Goal: Task Accomplishment & Management: Manage account settings

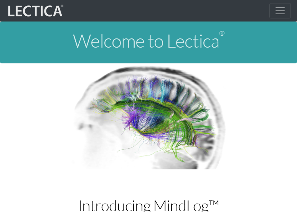
click at [246, 9] on span "Toggle navigation" at bounding box center [280, 11] width 12 height 12
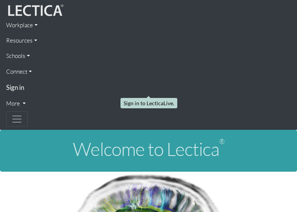
click at [23, 87] on strong "Sign in" at bounding box center [15, 87] width 18 height 8
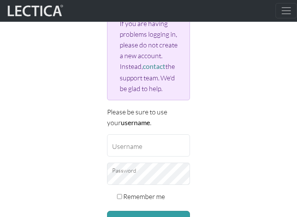
scroll to position [153, 0]
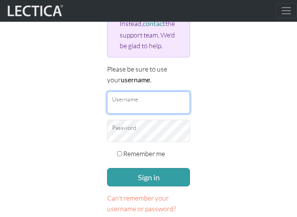
type input "zackvr"
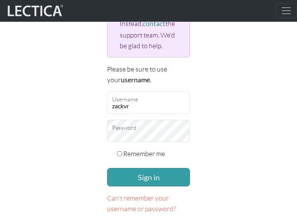
click at [147, 186] on form "If you don't have an account on this site, please sign up here . If you are hav…" at bounding box center [148, 77] width 83 height 296
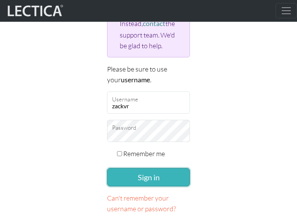
click at [147, 182] on button "Sign in" at bounding box center [148, 177] width 83 height 18
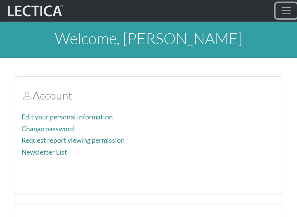
click at [287, 8] on span "Toggle navigation" at bounding box center [286, 11] width 12 height 12
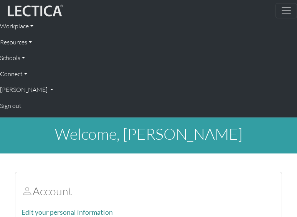
click at [159, 185] on h2 "Account" at bounding box center [148, 191] width 254 height 13
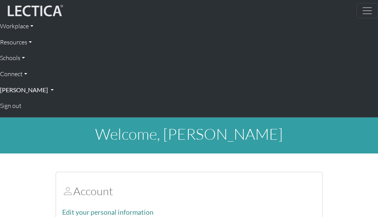
click at [253, 82] on link "Zack Van Rossum" at bounding box center [189, 90] width 378 height 16
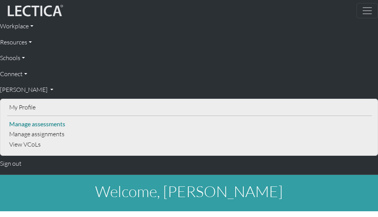
click at [266, 119] on link "Manage assessments" at bounding box center [189, 124] width 364 height 10
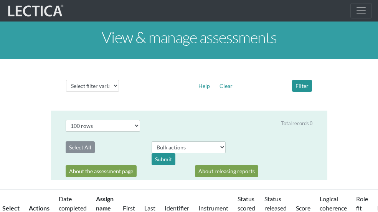
select select "100"
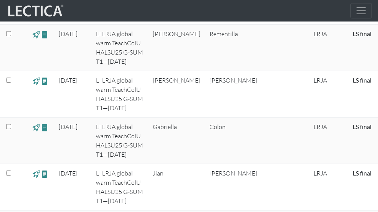
scroll to position [767, 0]
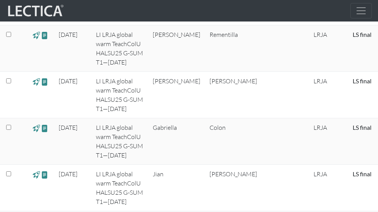
drag, startPoint x: 367, startPoint y: 124, endPoint x: 202, endPoint y: 127, distance: 165.0
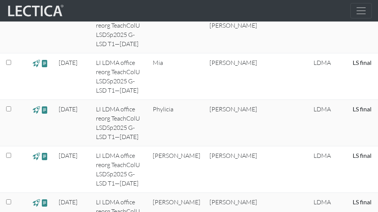
scroll to position [1534, 0]
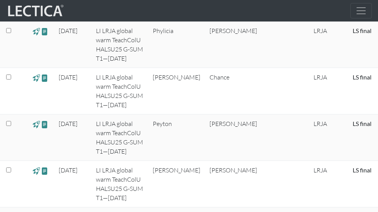
scroll to position [0, 0]
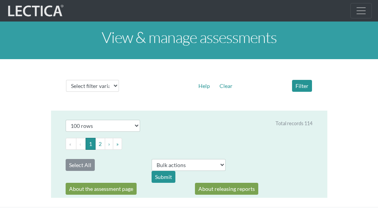
click at [0, 0] on link "[PERSON_NAME]" at bounding box center [0, 0] width 0 height 0
click at [0, 0] on link "Manage assignments" at bounding box center [0, 0] width 0 height 0
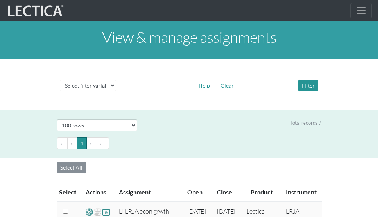
select select "100"
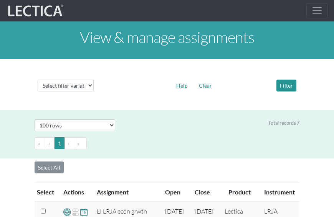
click at [316, 11] on span "Toggle navigation" at bounding box center [317, 11] width 12 height 12
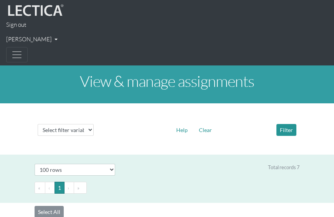
click at [18, 52] on span "Toggle navigation" at bounding box center [17, 55] width 12 height 12
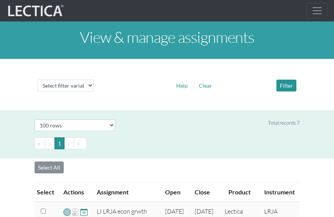
click at [319, 14] on span "Toggle navigation" at bounding box center [317, 11] width 12 height 12
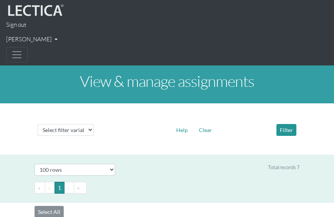
click at [54, 37] on link "[PERSON_NAME]" at bounding box center [166, 39] width 321 height 15
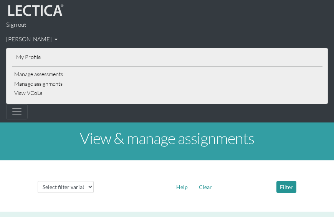
click at [115, 36] on link "[PERSON_NAME]" at bounding box center [166, 39] width 321 height 15
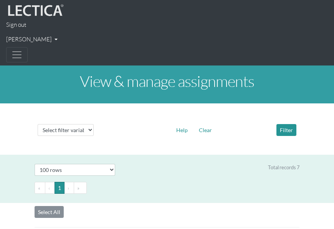
click at [19, 51] on span "Toggle navigation" at bounding box center [17, 55] width 12 height 12
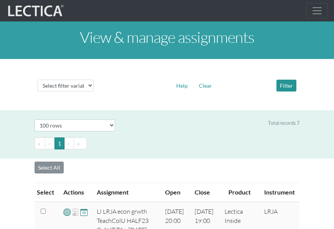
click at [106, 9] on nav "Sign out Zack Van Rossum My Profile Manage assessments Manage assignments View …" at bounding box center [167, 10] width 334 height 21
click at [42, 14] on img at bounding box center [35, 10] width 58 height 15
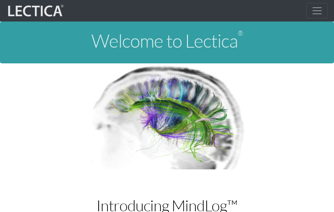
click at [315, 8] on span "Toggle navigation" at bounding box center [317, 11] width 12 height 12
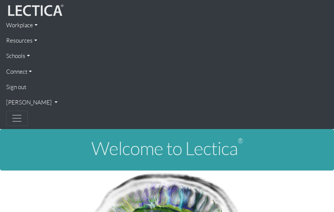
click at [27, 38] on link "Resources" at bounding box center [166, 40] width 321 height 15
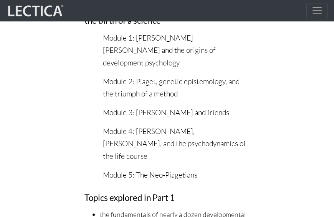
scroll to position [1381, 0]
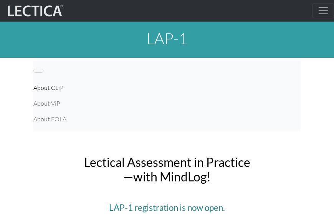
click at [254, 54] on div "LAP-1" at bounding box center [167, 40] width 334 height 36
click at [322, 16] on span "Toggle navigation" at bounding box center [323, 11] width 12 height 12
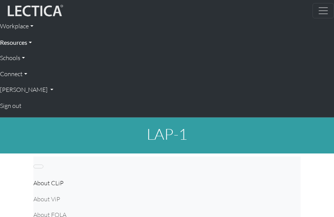
click at [25, 43] on link "Resources" at bounding box center [167, 43] width 334 height 16
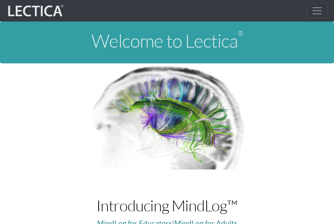
click at [52, 8] on img at bounding box center [35, 10] width 58 height 15
click at [46, 10] on img at bounding box center [35, 10] width 58 height 15
click at [40, 15] on img at bounding box center [35, 10] width 58 height 15
click at [313, 8] on span "Toggle navigation" at bounding box center [317, 11] width 12 height 12
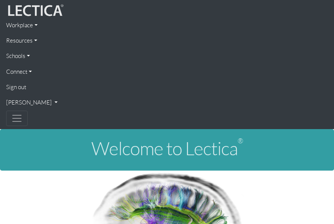
click at [23, 120] on button "Toggle navigation" at bounding box center [16, 117] width 21 height 15
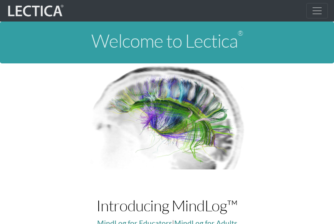
click at [319, 7] on span "Toggle navigation" at bounding box center [317, 11] width 12 height 12
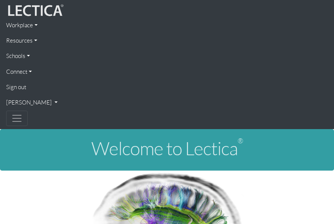
click at [18, 102] on link "[PERSON_NAME]" at bounding box center [166, 102] width 321 height 15
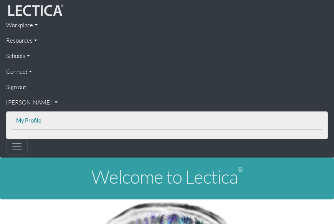
click at [28, 121] on link "My Profile" at bounding box center [167, 121] width 306 height 10
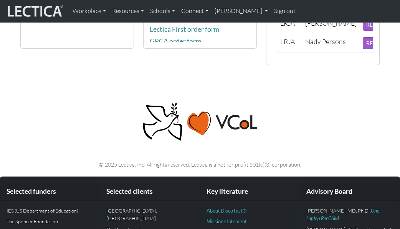
scroll to position [307, 0]
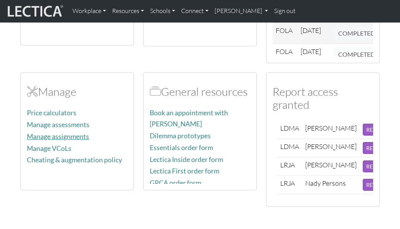
click at [66, 133] on link "Manage assignments" at bounding box center [58, 137] width 62 height 8
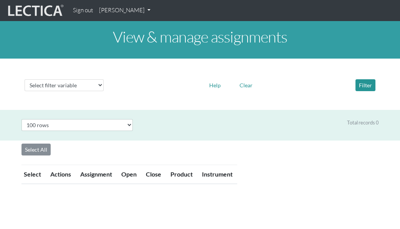
select select "100"
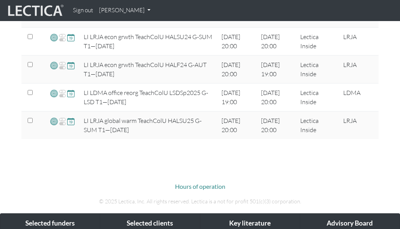
scroll to position [268, 0]
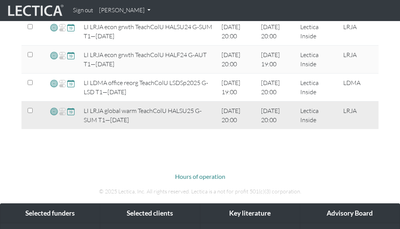
click at [54, 110] on span at bounding box center [53, 111] width 7 height 9
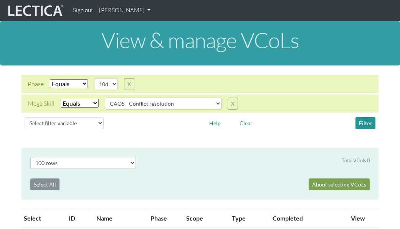
select select "100"
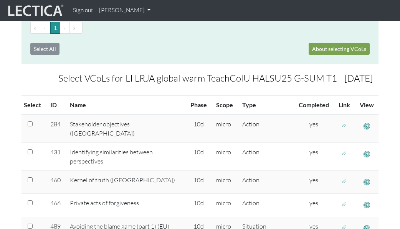
scroll to position [192, 0]
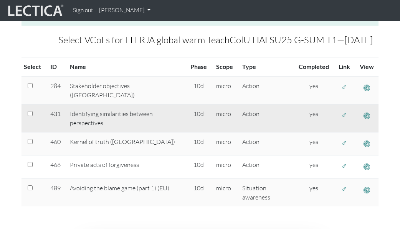
click at [346, 112] on span "button" at bounding box center [343, 115] width 5 height 7
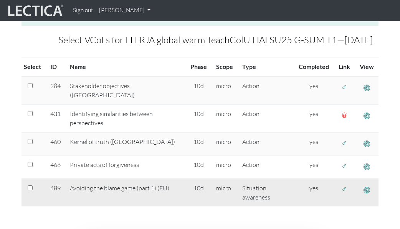
click at [342, 186] on span "button" at bounding box center [343, 189] width 5 height 7
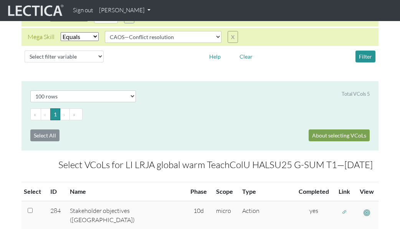
scroll to position [38, 0]
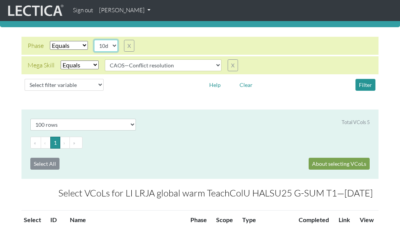
click at [110, 44] on select "10d 11a 11b 11c" at bounding box center [106, 46] width 24 height 12
click at [95, 40] on select "10d 11a 11b 11c" at bounding box center [106, 46] width 24 height 12
click at [366, 87] on button "Filter" at bounding box center [365, 85] width 20 height 12
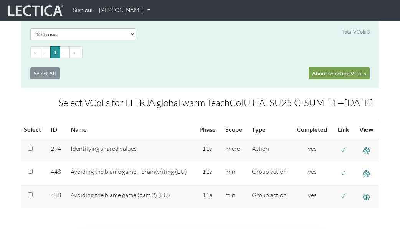
scroll to position [153, 0]
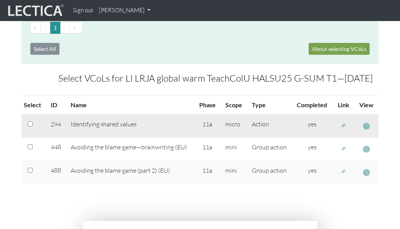
click at [344, 126] on span "button" at bounding box center [343, 125] width 5 height 7
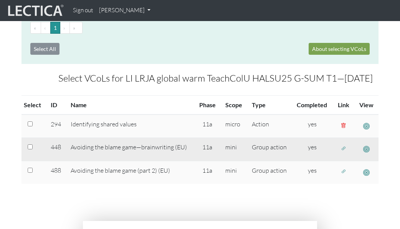
click at [342, 148] on span "button" at bounding box center [343, 148] width 5 height 7
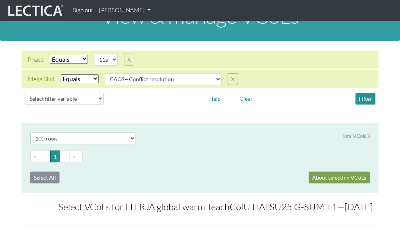
scroll to position [38, 0]
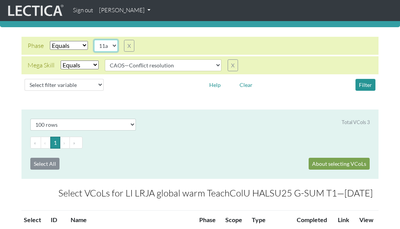
click at [117, 46] on select "10d 11a 11b 11c" at bounding box center [106, 46] width 24 height 12
click at [95, 40] on select "10d 11a 11b 11c" at bounding box center [106, 46] width 24 height 12
click at [359, 85] on button "Filter" at bounding box center [365, 85] width 20 height 12
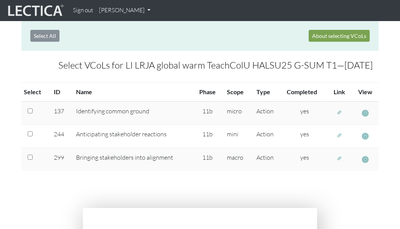
scroll to position [192, 0]
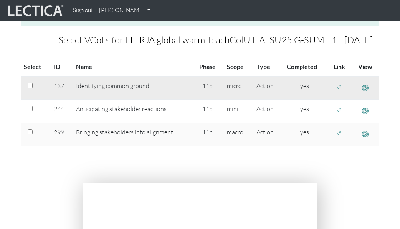
click at [340, 85] on span "button" at bounding box center [338, 87] width 5 height 7
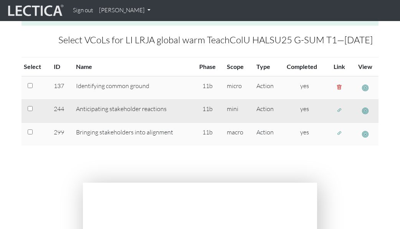
click at [337, 110] on span "button" at bounding box center [338, 110] width 5 height 7
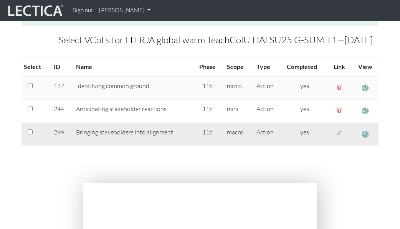
click at [339, 136] on span "button" at bounding box center [338, 133] width 5 height 7
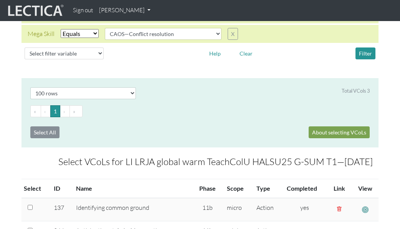
scroll to position [38, 0]
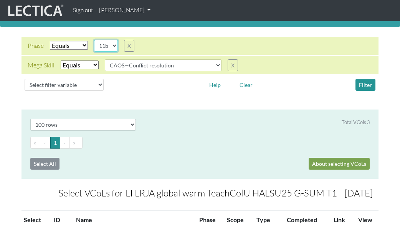
click at [112, 45] on select "10d 11a 11b 11c" at bounding box center [106, 46] width 24 height 12
click at [95, 40] on select "10d 11a 11b 11c" at bounding box center [106, 46] width 24 height 12
click at [367, 88] on button "Filter" at bounding box center [365, 85] width 20 height 12
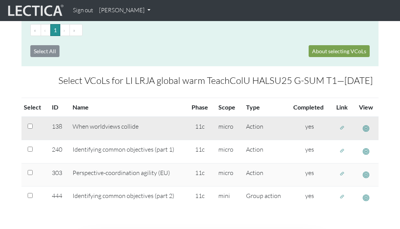
scroll to position [153, 0]
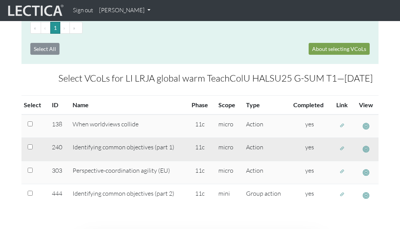
click at [342, 147] on span "button" at bounding box center [341, 148] width 5 height 7
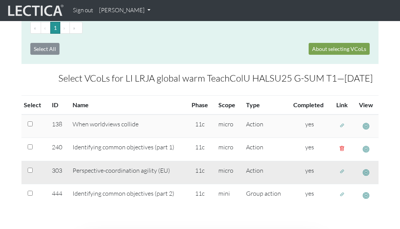
click at [339, 173] on span "button" at bounding box center [341, 172] width 5 height 7
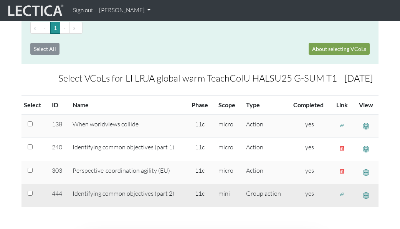
click at [342, 198] on span "button" at bounding box center [341, 195] width 5 height 7
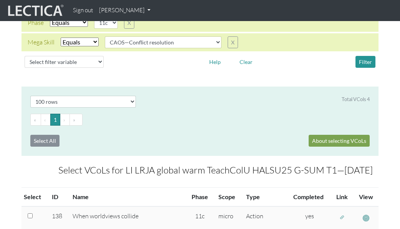
scroll to position [38, 0]
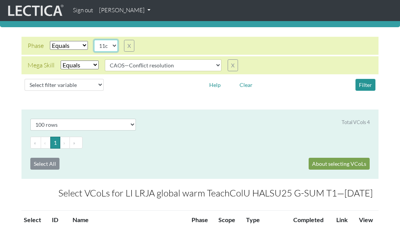
click at [114, 46] on select "10d 11a 11b 11c" at bounding box center [106, 46] width 24 height 12
select select "11a"
click at [95, 40] on select "10d 11a 11b 11c" at bounding box center [106, 46] width 24 height 12
click at [362, 87] on button "Filter" at bounding box center [365, 85] width 20 height 12
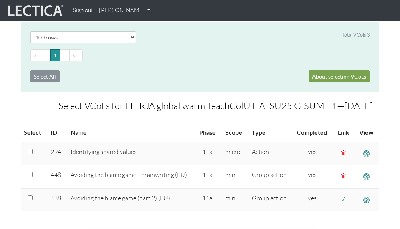
scroll to position [153, 0]
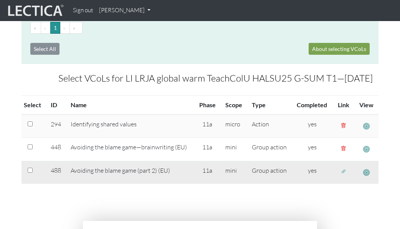
click at [343, 173] on span "button" at bounding box center [343, 172] width 5 height 7
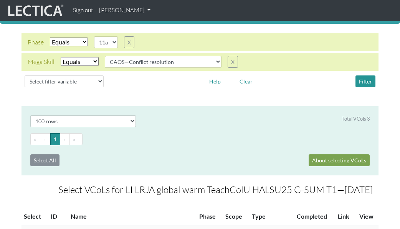
scroll to position [38, 0]
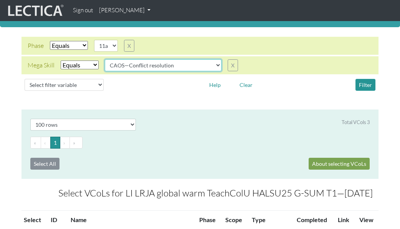
click at [138, 64] on select "CAOS—Conflict resolution CAOS—Contextual thinking CAOS—Decision making CAOS—Eva…" at bounding box center [163, 65] width 117 height 12
select select "CAOS—Contextual thinking"
click at [105, 59] on select "CAOS—Conflict resolution CAOS—Contextual thinking CAOS—Decision making CAOS—Eva…" at bounding box center [163, 65] width 117 height 12
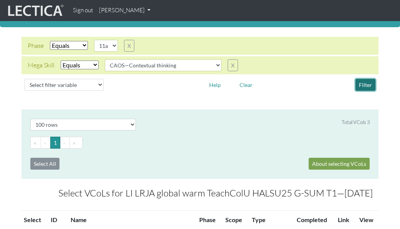
click at [367, 87] on button "Filter" at bounding box center [365, 85] width 20 height 12
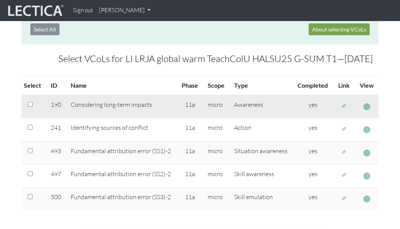
scroll to position [192, 0]
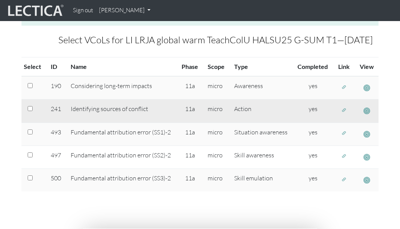
click at [342, 110] on span "button" at bounding box center [343, 110] width 5 height 7
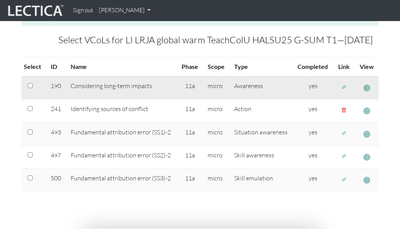
click at [345, 87] on span "button" at bounding box center [343, 87] width 5 height 7
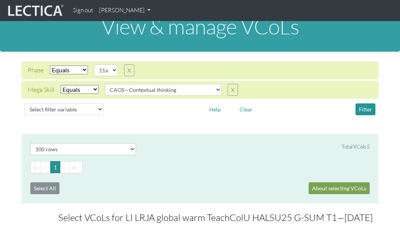
scroll to position [0, 0]
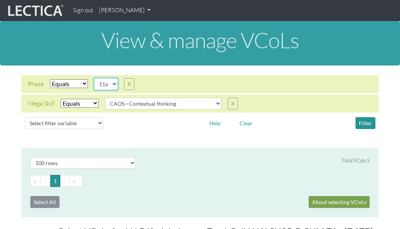
click at [113, 86] on select "10d 11a 11b 11c" at bounding box center [106, 84] width 24 height 12
click at [95, 78] on select "10d 11a 11b 11c" at bounding box center [106, 84] width 24 height 12
click at [368, 122] on button "Filter" at bounding box center [365, 123] width 20 height 12
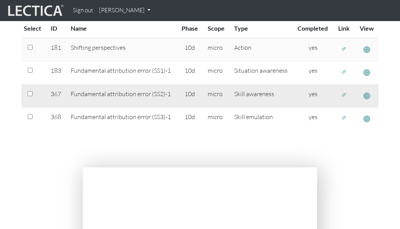
scroll to position [153, 0]
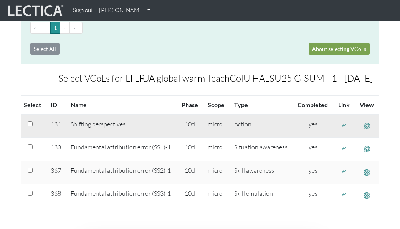
click at [344, 126] on span "button" at bounding box center [343, 125] width 5 height 7
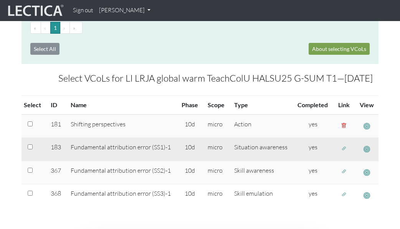
click at [342, 148] on span "button" at bounding box center [343, 148] width 5 height 7
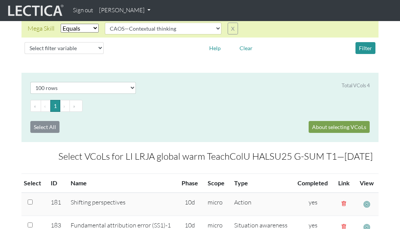
scroll to position [38, 0]
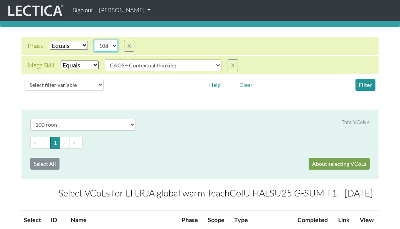
click at [116, 47] on select "10d 11a 11b 11c" at bounding box center [106, 46] width 24 height 12
click at [95, 40] on select "10d 11a 11b 11c" at bounding box center [106, 46] width 24 height 12
click at [369, 86] on button "Filter" at bounding box center [365, 85] width 20 height 12
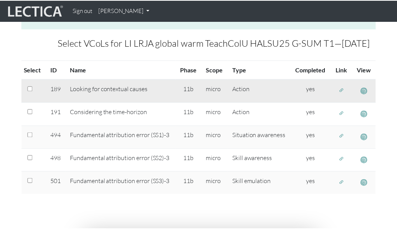
scroll to position [192, 0]
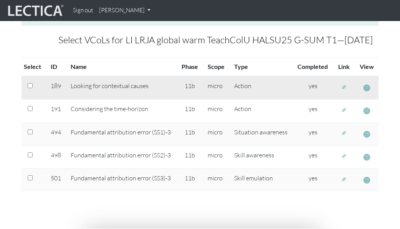
click at [344, 87] on span "button" at bounding box center [343, 87] width 5 height 7
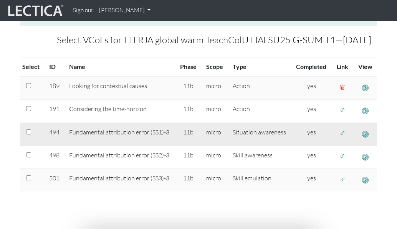
click at [341, 134] on span "button" at bounding box center [341, 133] width 5 height 7
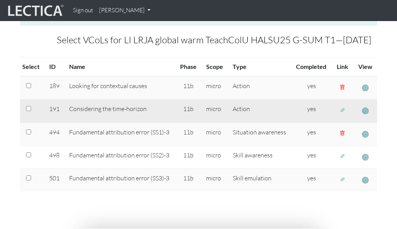
click at [342, 110] on span "button" at bounding box center [341, 110] width 5 height 7
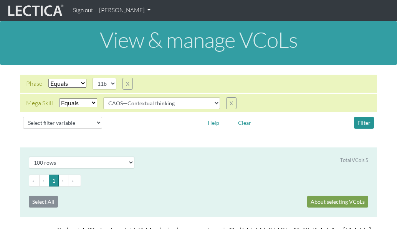
scroll to position [0, 0]
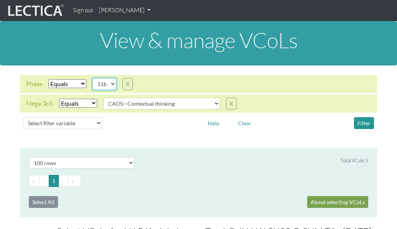
click at [105, 86] on select "10d 11a 11b 11c" at bounding box center [104, 84] width 24 height 12
click at [93, 78] on select "10d 11a 11b 11c" at bounding box center [104, 84] width 24 height 12
click at [367, 123] on button "Filter" at bounding box center [364, 123] width 20 height 12
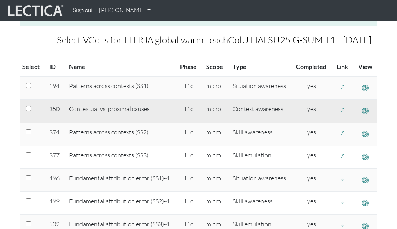
scroll to position [230, 0]
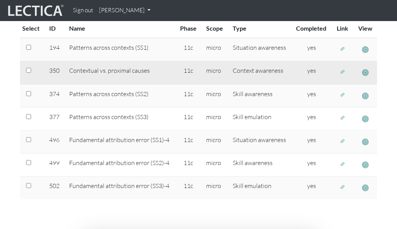
click at [342, 71] on span "button" at bounding box center [341, 72] width 5 height 7
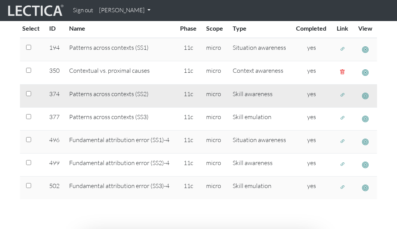
click at [340, 97] on span "button" at bounding box center [341, 95] width 5 height 7
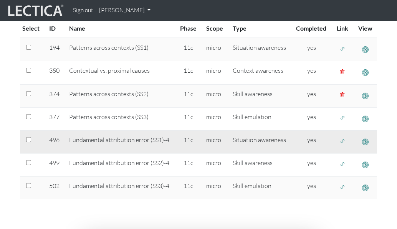
click at [342, 139] on span "button" at bounding box center [341, 141] width 5 height 7
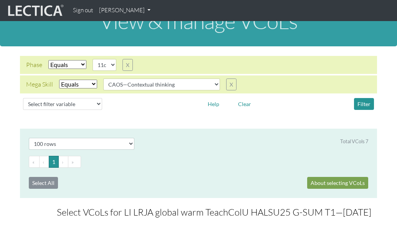
scroll to position [0, 0]
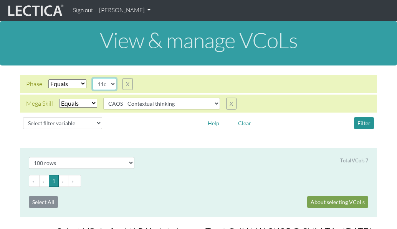
click at [114, 86] on select "10d 11a 11b 11c" at bounding box center [104, 84] width 24 height 12
select select "10d"
click at [93, 78] on select "10d 11a 11b 11c" at bounding box center [104, 84] width 24 height 12
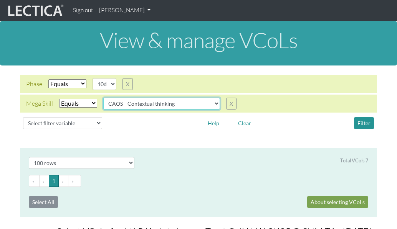
click at [148, 106] on select "CAOS—Conflict resolution CAOS—Contextual thinking CAOS—Decision making CAOS—Eva…" at bounding box center [161, 104] width 117 height 12
select select "CAOS—Decision making"
click at [104, 98] on select "CAOS—Conflict resolution CAOS—Contextual thinking CAOS—Decision making CAOS—Eva…" at bounding box center [161, 104] width 117 height 12
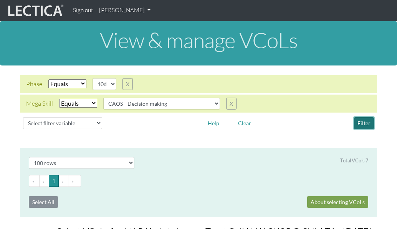
click at [369, 124] on button "Filter" at bounding box center [364, 123] width 20 height 12
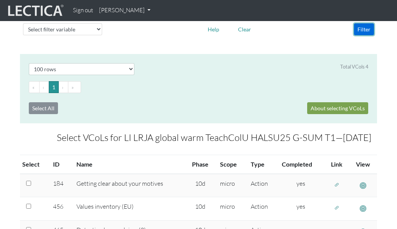
scroll to position [153, 0]
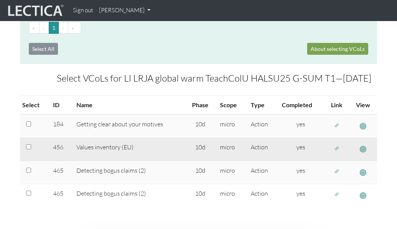
click at [336, 151] on span "button" at bounding box center [336, 148] width 5 height 7
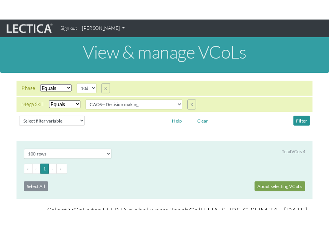
scroll to position [0, 0]
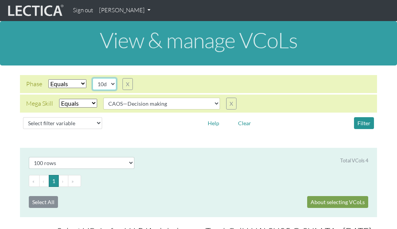
click at [105, 83] on select "10d 11a 11b 11c" at bounding box center [104, 84] width 24 height 12
click at [93, 78] on select "10d 11a 11b 11c" at bounding box center [104, 84] width 24 height 12
click at [138, 133] on div "Phase Select filter Equals Search string 10d 11a 11b 11c X Mega Skill Select fi…" at bounding box center [198, 104] width 397 height 76
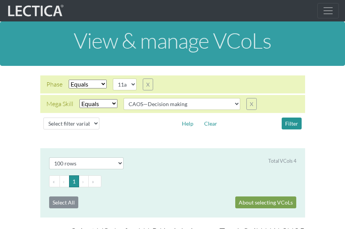
click at [12, 87] on div "Phase Select filter Equals Search string 10d 11a 11b 11c X Mega Skill Select fi…" at bounding box center [172, 104] width 333 height 57
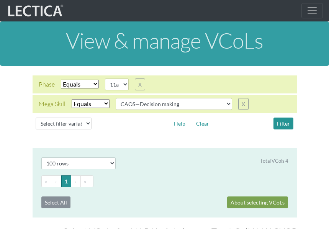
click at [16, 88] on div "Phase Select filter Equals Search string 10d 11a 11b 11c X Mega Skill Select fi…" at bounding box center [164, 104] width 317 height 57
click at [16, 87] on div "Phase Select filter Equals Search string 10d 11a 11b 11c X Mega Skill Select fi…" at bounding box center [164, 104] width 317 height 57
click at [309, 92] on div "Phase Select filter Equals Search string 10d 11a 11b 11c X Mega Skill Select fi…" at bounding box center [164, 104] width 317 height 57
click at [119, 84] on select "10d 11a 11b 11c" at bounding box center [117, 85] width 24 height 12
click at [105, 79] on select "10d 11a 11b 11c" at bounding box center [117, 85] width 24 height 12
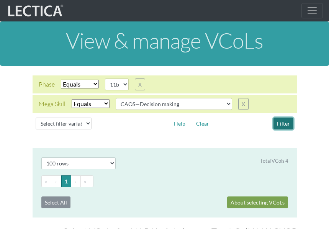
click at [279, 123] on button "Filter" at bounding box center [284, 124] width 20 height 12
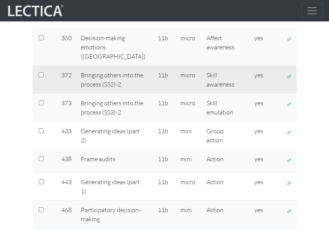
scroll to position [307, 0]
click at [287, 79] on span "button" at bounding box center [289, 76] width 5 height 7
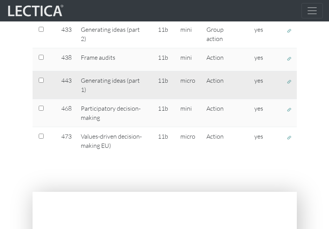
scroll to position [422, 0]
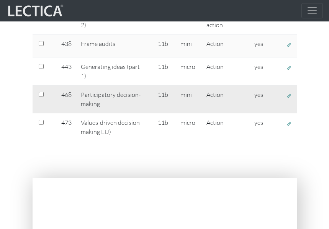
click at [287, 99] on span "button" at bounding box center [289, 96] width 5 height 7
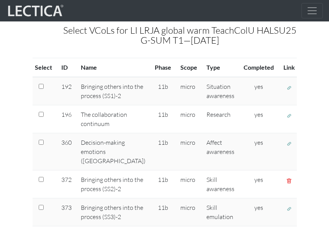
scroll to position [192, 0]
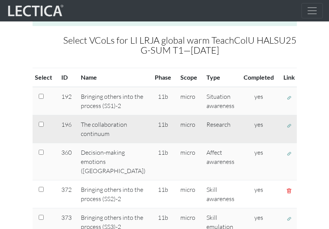
click at [287, 129] on span "button" at bounding box center [289, 126] width 5 height 7
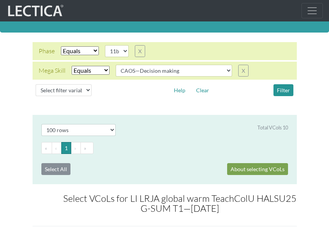
scroll to position [0, 0]
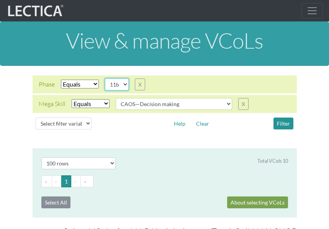
click at [123, 81] on select "10d 11a 11b 11c" at bounding box center [117, 85] width 24 height 12
select select "11c"
click at [105, 79] on select "10d 11a 11b 11c" at bounding box center [117, 85] width 24 height 12
click at [278, 124] on button "Filter" at bounding box center [284, 124] width 20 height 12
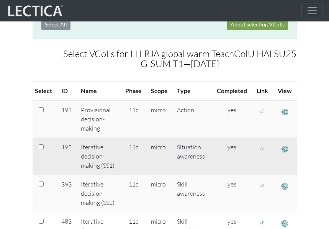
scroll to position [192, 0]
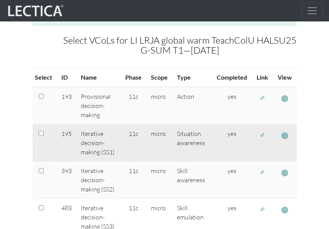
click at [265, 134] on span "button" at bounding box center [262, 135] width 5 height 7
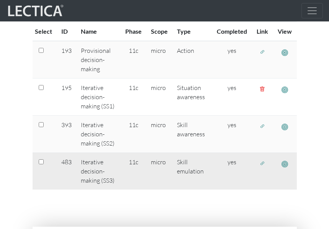
scroll to position [230, 0]
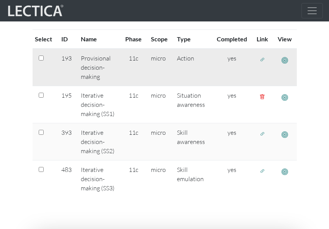
click at [263, 61] on span "button" at bounding box center [262, 59] width 5 height 7
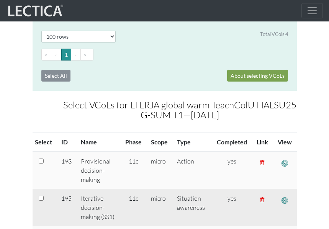
scroll to position [38, 0]
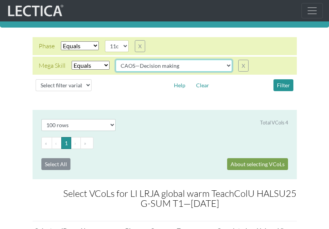
click at [147, 65] on select "CAOS—Conflict resolution CAOS—Contextual thinking CAOS—Decision making CAOS—Eva…" at bounding box center [174, 66] width 117 height 12
select select "CAOS—Perspectives"
click at [116, 60] on select "CAOS—Conflict resolution CAOS—Contextual thinking CAOS—Decision making CAOS—Eva…" at bounding box center [174, 66] width 117 height 12
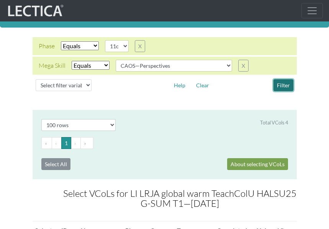
click at [285, 85] on button "Filter" at bounding box center [284, 85] width 20 height 12
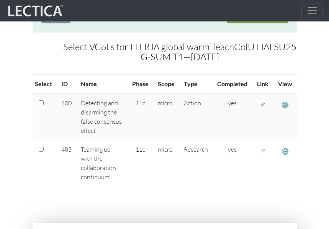
scroll to position [192, 0]
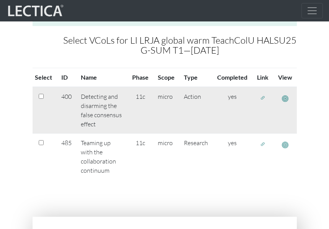
click at [262, 95] on span "button" at bounding box center [262, 98] width 5 height 7
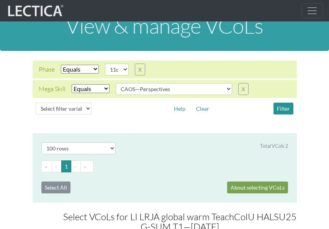
scroll to position [0, 0]
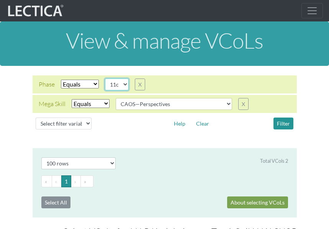
click at [125, 86] on select "10d 11a 11b 11c" at bounding box center [117, 85] width 24 height 12
click at [105, 79] on select "10d 11a 11b 11c" at bounding box center [117, 85] width 24 height 12
click at [281, 126] on button "Filter" at bounding box center [284, 124] width 20 height 12
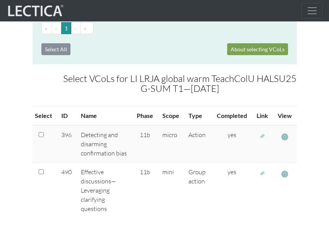
scroll to position [192, 0]
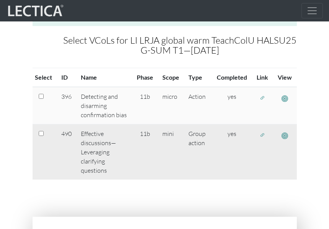
click at [263, 133] on span "button" at bounding box center [262, 135] width 5 height 7
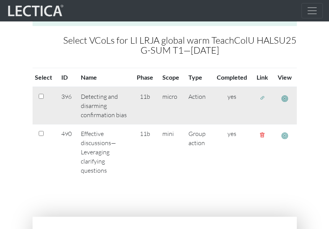
click at [262, 97] on span "button" at bounding box center [262, 98] width 5 height 7
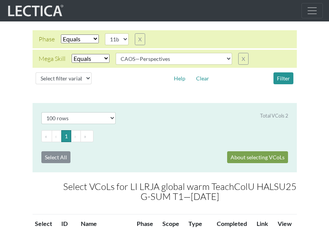
scroll to position [38, 0]
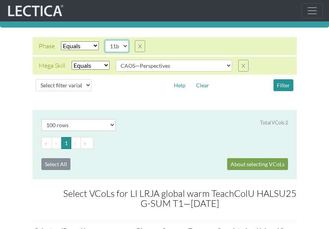
click at [122, 47] on select "10d 11a 11b 11c" at bounding box center [117, 46] width 24 height 12
click at [105, 40] on select "10d 11a 11b 11c" at bounding box center [117, 46] width 24 height 12
click at [282, 84] on button "Filter" at bounding box center [284, 85] width 20 height 12
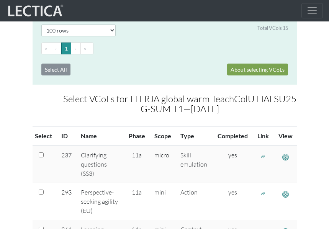
scroll to position [192, 0]
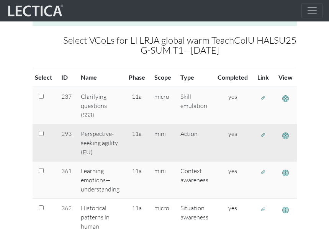
click at [264, 136] on span "button" at bounding box center [263, 135] width 5 height 7
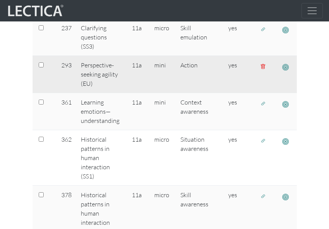
scroll to position [268, 0]
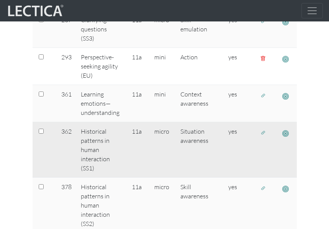
click at [260, 133] on button "button" at bounding box center [263, 133] width 12 height 12
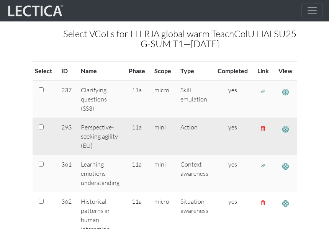
scroll to position [192, 0]
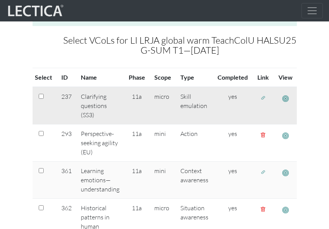
click at [264, 97] on span "button" at bounding box center [263, 98] width 5 height 7
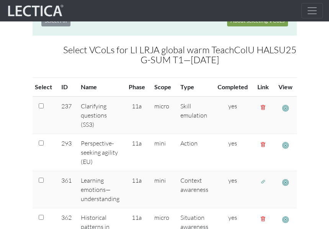
scroll to position [0, 0]
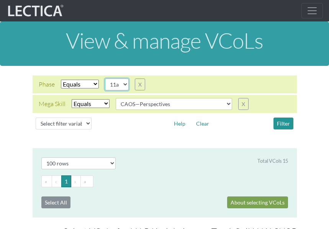
click at [123, 85] on select "10d 11a 11b 11c" at bounding box center [117, 85] width 24 height 12
select select "10d"
click at [105, 79] on select "10d 11a 11b 11c" at bounding box center [117, 85] width 24 height 12
click at [276, 124] on button "Filter" at bounding box center [284, 124] width 20 height 12
click at [287, 126] on button "Filter" at bounding box center [284, 124] width 20 height 12
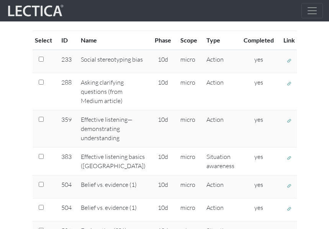
scroll to position [230, 0]
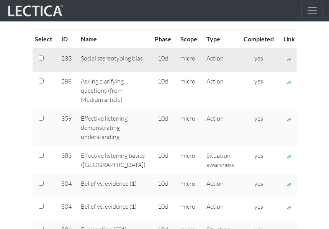
click at [287, 62] on span "button" at bounding box center [289, 59] width 5 height 7
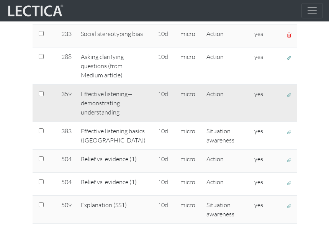
scroll to position [268, 0]
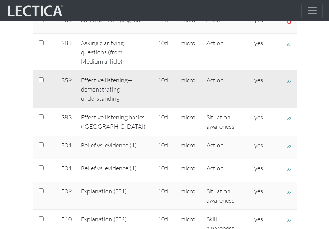
click at [287, 85] on span "button" at bounding box center [289, 81] width 5 height 7
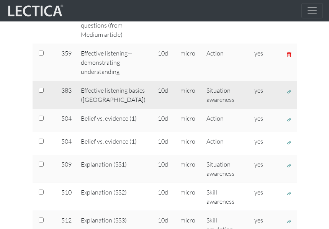
scroll to position [307, 0]
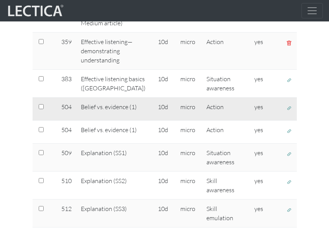
click at [287, 112] on span "button" at bounding box center [289, 108] width 5 height 7
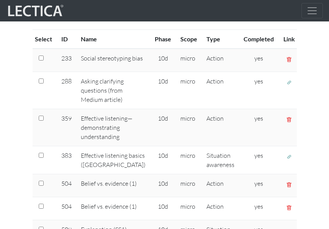
scroll to position [0, 0]
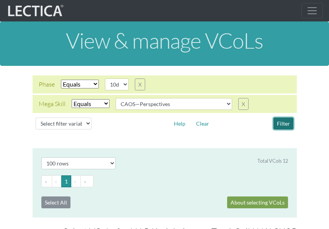
click at [287, 122] on button "Filter" at bounding box center [284, 124] width 20 height 12
click at [23, 72] on div "Phase Select filter Equals Search string 10d 11a 11b 11c X Mega Skill Select fi…" at bounding box center [164, 104] width 329 height 76
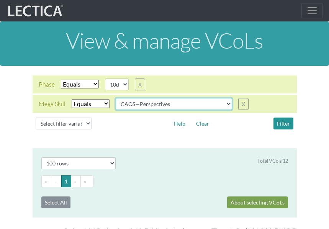
click at [170, 102] on select "CAOS—Conflict resolution CAOS—Contextual thinking CAOS—Decision making CAOS—Eva…" at bounding box center [174, 104] width 117 height 12
select select "CAOS—Decision making"
click at [116, 98] on select "CAOS—Conflict resolution CAOS—Contextual thinking CAOS—Decision making CAOS—Eva…" at bounding box center [174, 104] width 117 height 12
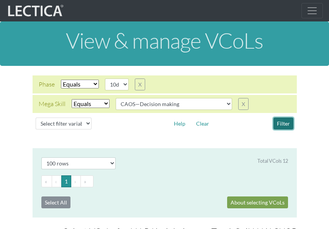
click at [281, 125] on button "Filter" at bounding box center [284, 124] width 20 height 12
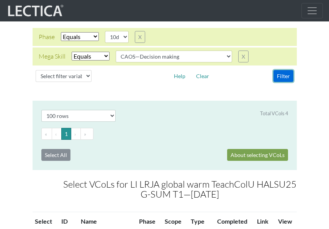
scroll to position [38, 0]
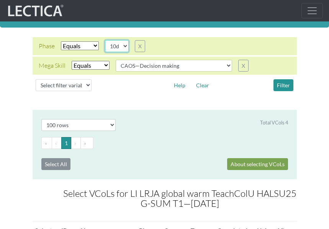
click at [123, 46] on select "10d 11a 11b 11c" at bounding box center [117, 46] width 24 height 12
click at [105, 40] on select "10d 11a 11b 11c" at bounding box center [117, 46] width 24 height 12
click at [283, 84] on button "Filter" at bounding box center [284, 85] width 20 height 12
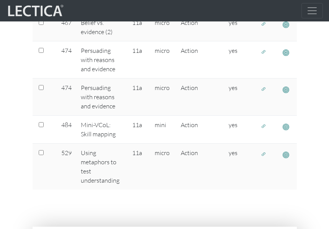
scroll to position [537, 0]
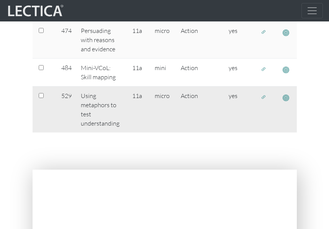
click at [264, 99] on span "button" at bounding box center [263, 97] width 5 height 7
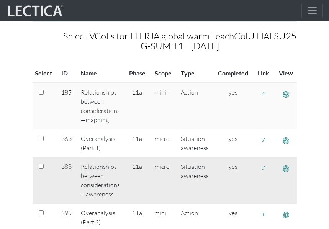
scroll to position [192, 0]
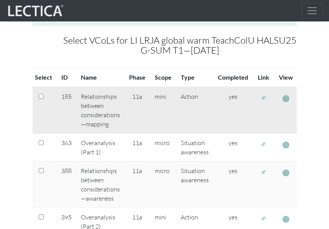
click at [266, 99] on button "button" at bounding box center [264, 98] width 12 height 12
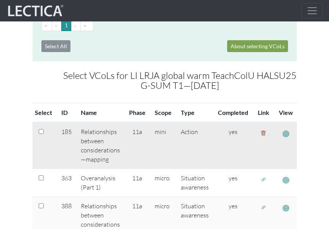
scroll to position [0, 0]
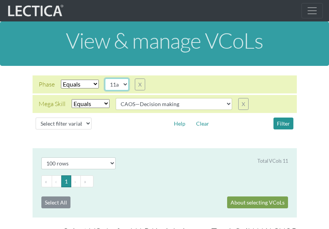
click at [122, 84] on select "10d 11a 11b 11c" at bounding box center [117, 85] width 24 height 12
click at [105, 79] on select "10d 11a 11b 11c" at bounding box center [117, 85] width 24 height 12
click at [285, 122] on button "Filter" at bounding box center [284, 124] width 20 height 12
click at [122, 87] on select "10d 11a 11b 11c" at bounding box center [117, 85] width 24 height 12
select select "11c"
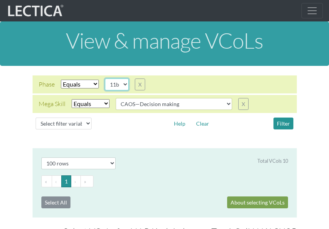
click at [105, 79] on select "10d 11a 11b 11c" at bounding box center [117, 85] width 24 height 12
click at [279, 120] on button "Filter" at bounding box center [284, 124] width 20 height 12
click at [22, 77] on div "Phase Select filter Equals Search string 10d 11a 11b 11c X Mega Skill Select fi…" at bounding box center [164, 104] width 317 height 57
click at [290, 121] on button "Filter" at bounding box center [284, 124] width 20 height 12
click at [19, 60] on div "View & manage VCoLs" at bounding box center [164, 43] width 329 height 44
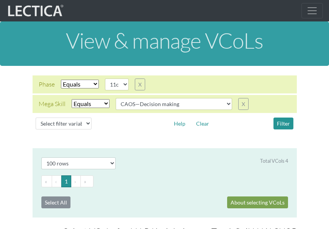
click at [315, 11] on span "Toggle navigation" at bounding box center [313, 11] width 12 height 12
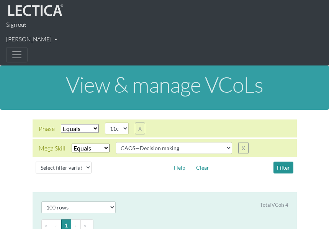
click at [11, 56] on span "Toggle navigation" at bounding box center [17, 55] width 12 height 12
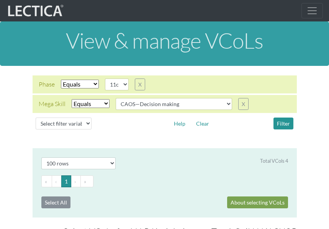
click at [314, 10] on span "Toggle navigation" at bounding box center [313, 11] width 12 height 12
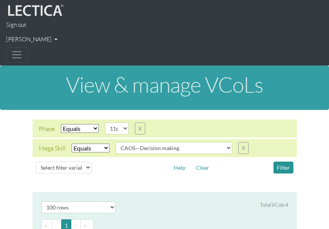
click at [51, 39] on link "[PERSON_NAME]" at bounding box center [164, 39] width 317 height 15
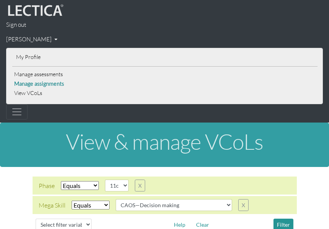
click at [52, 83] on link "Manage assignments" at bounding box center [165, 84] width 306 height 10
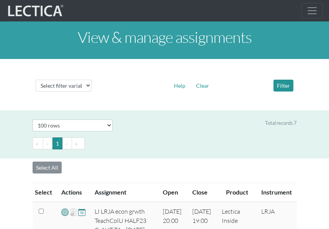
select select "100"
click at [309, 6] on span "Toggle navigation" at bounding box center [313, 11] width 12 height 12
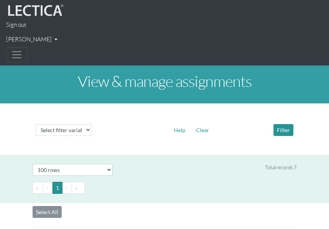
click at [23, 54] on button "Toggle navigation" at bounding box center [16, 54] width 21 height 15
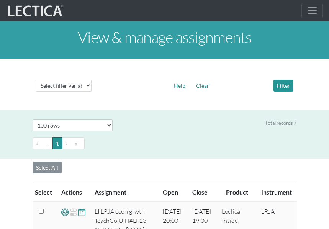
click at [310, 13] on span "Toggle navigation" at bounding box center [313, 11] width 12 height 12
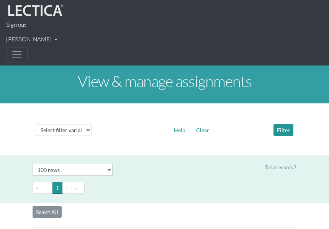
click at [44, 40] on link "[PERSON_NAME]" at bounding box center [164, 39] width 317 height 15
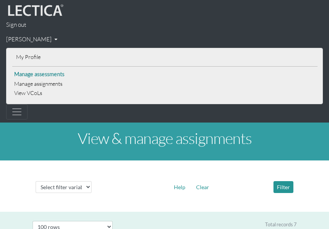
click at [59, 72] on link "Manage assessments" at bounding box center [165, 75] width 306 height 10
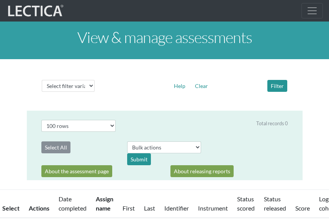
select select "100"
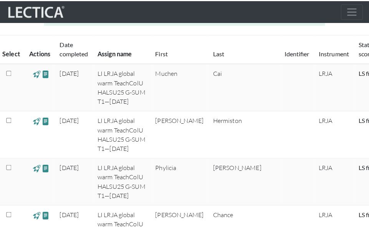
scroll to position [192, 0]
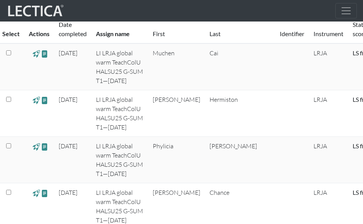
click at [36, 53] on span at bounding box center [36, 53] width 7 height 9
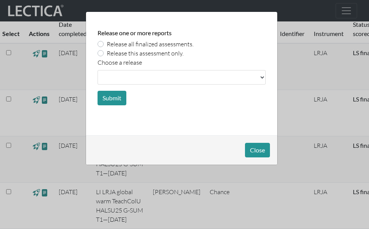
select select
click at [107, 46] on label "Release all finalized assessments." at bounding box center [150, 44] width 87 height 9
click at [100, 46] on input "Release all finalized assessments." at bounding box center [100, 44] width 6 height 8
radio input "true"
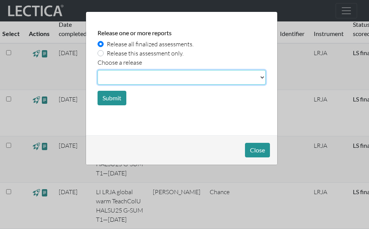
click at [161, 74] on select at bounding box center [181, 77] width 168 height 15
select select "score"
click at [97, 70] on select at bounding box center [181, 77] width 168 height 15
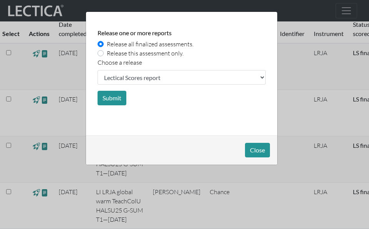
click at [275, 43] on div "Release one or more reports Release all finalized assessments. Release this ass…" at bounding box center [181, 73] width 191 height 123
click at [123, 98] on button "Submit" at bounding box center [111, 98] width 29 height 15
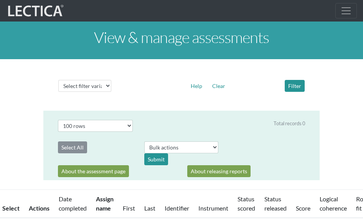
select select "100"
